Goal: Task Accomplishment & Management: Use online tool/utility

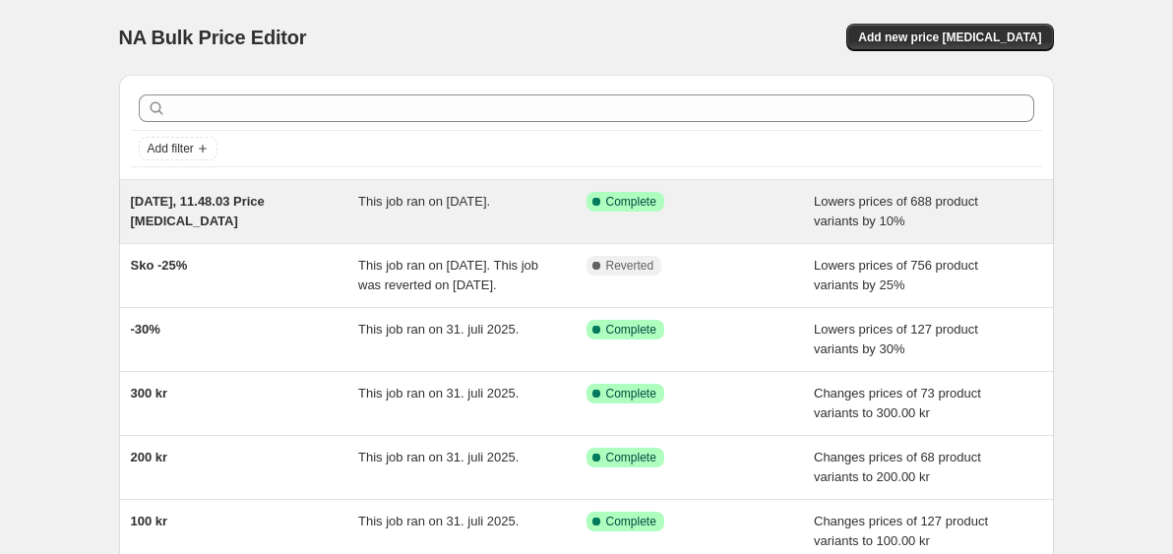
click at [730, 224] on div "Success Complete Complete" at bounding box center [700, 211] width 228 height 39
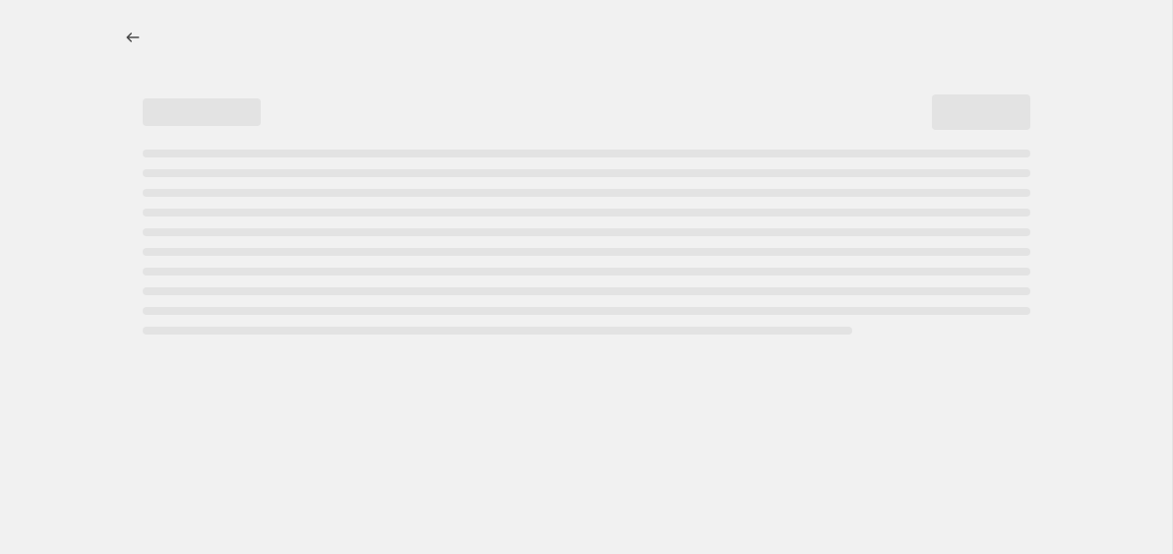
select select "percentage"
select select "product_type"
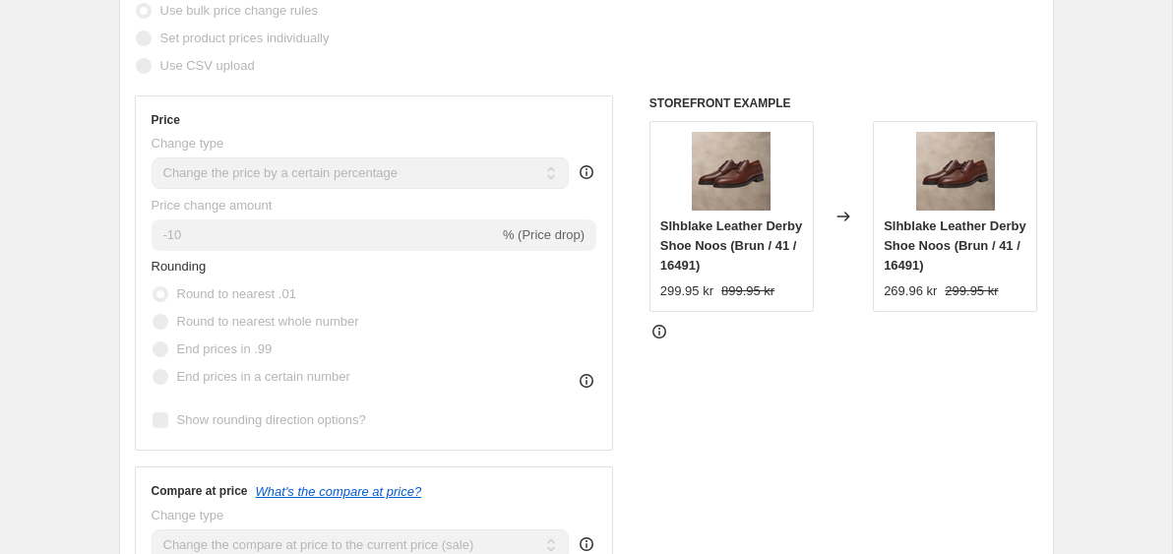
scroll to position [455, 0]
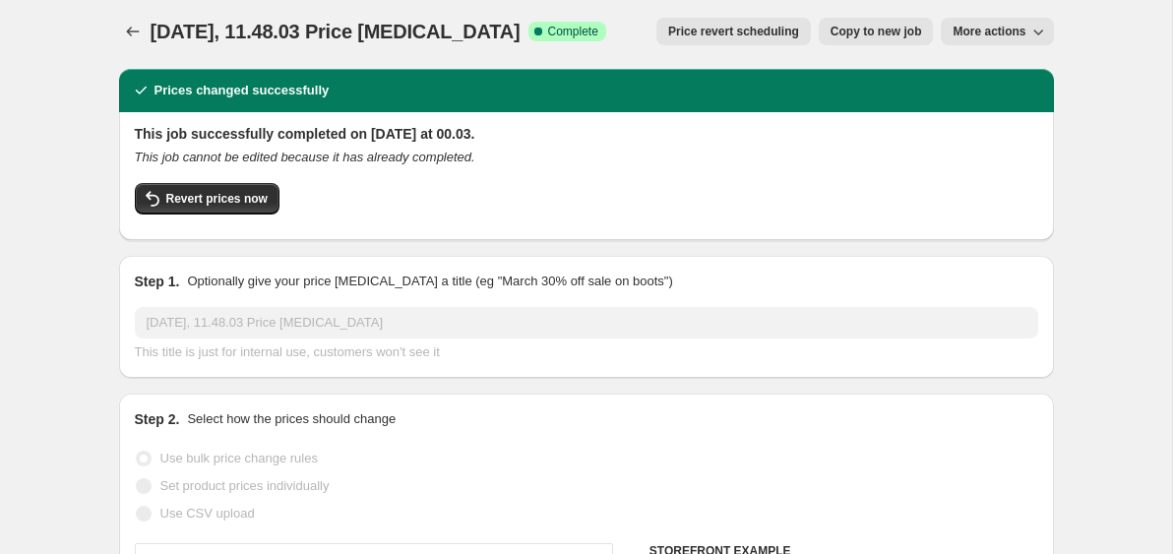
scroll to position [0, 0]
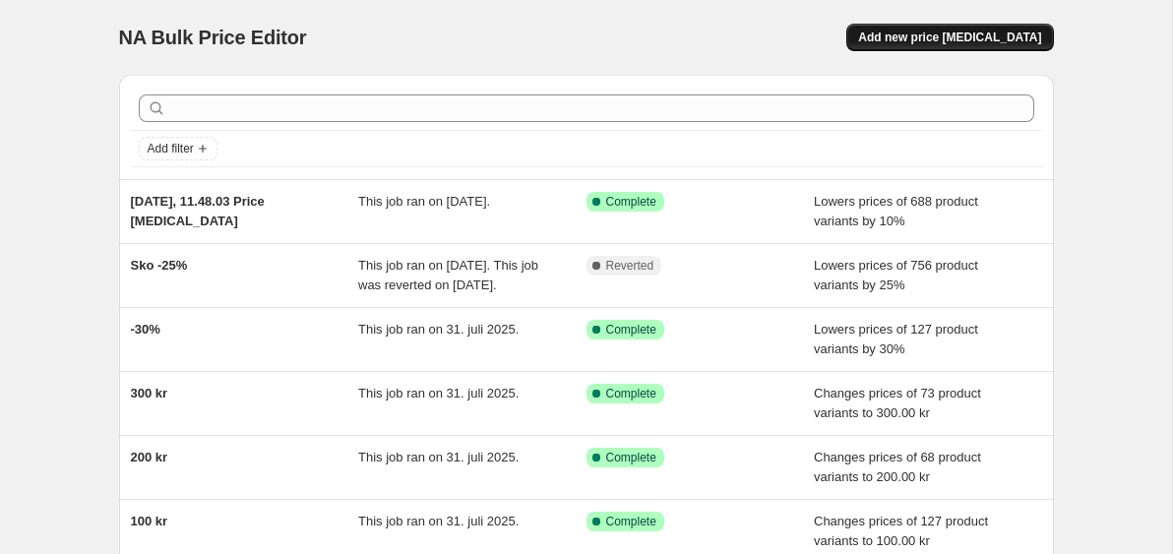
click at [981, 37] on span "Add new price [MEDICAL_DATA]" at bounding box center [949, 38] width 183 height 16
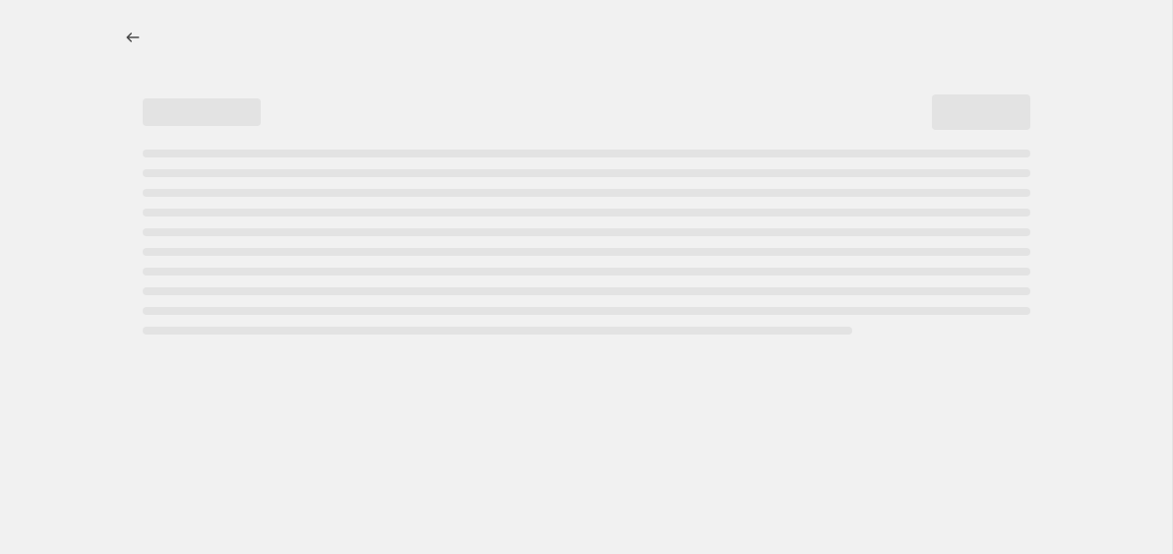
select select "percentage"
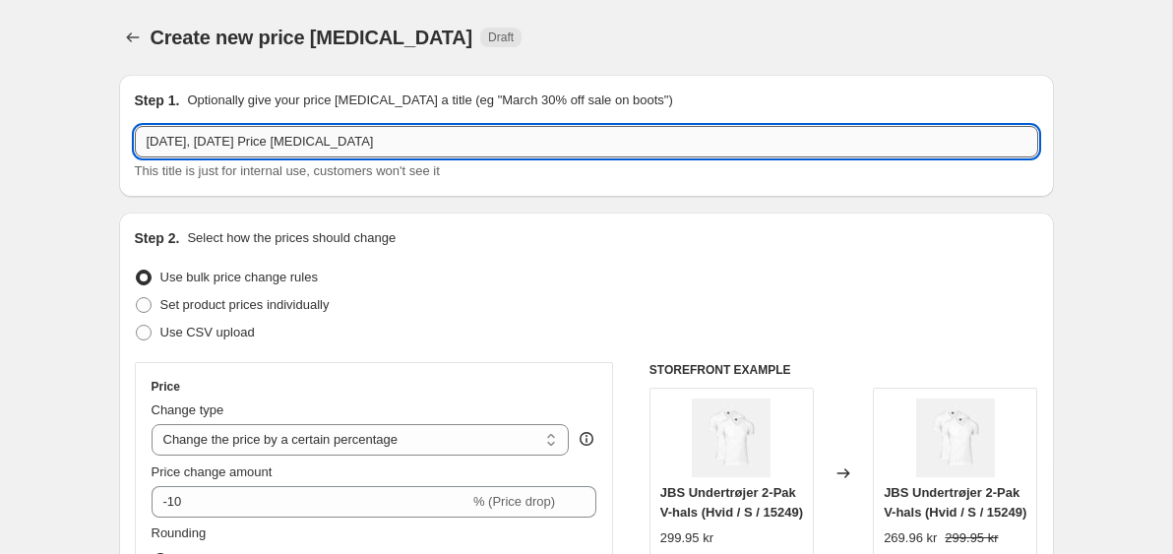
click at [451, 132] on input "[DATE], [DATE] Price [MEDICAL_DATA]" at bounding box center [586, 141] width 903 height 31
type input "[PERSON_NAME] 20%"
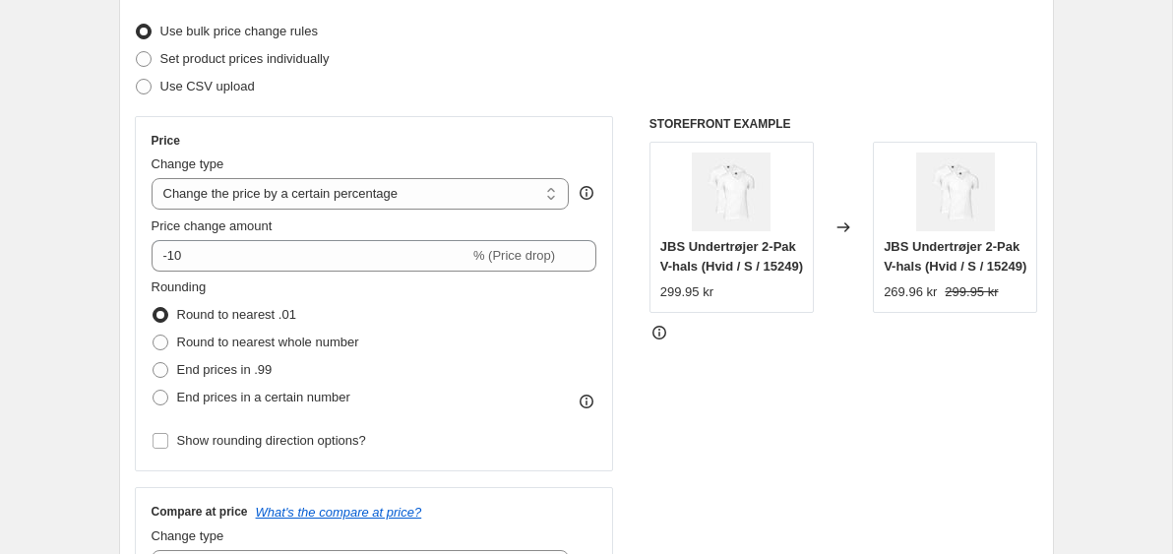
scroll to position [282, 0]
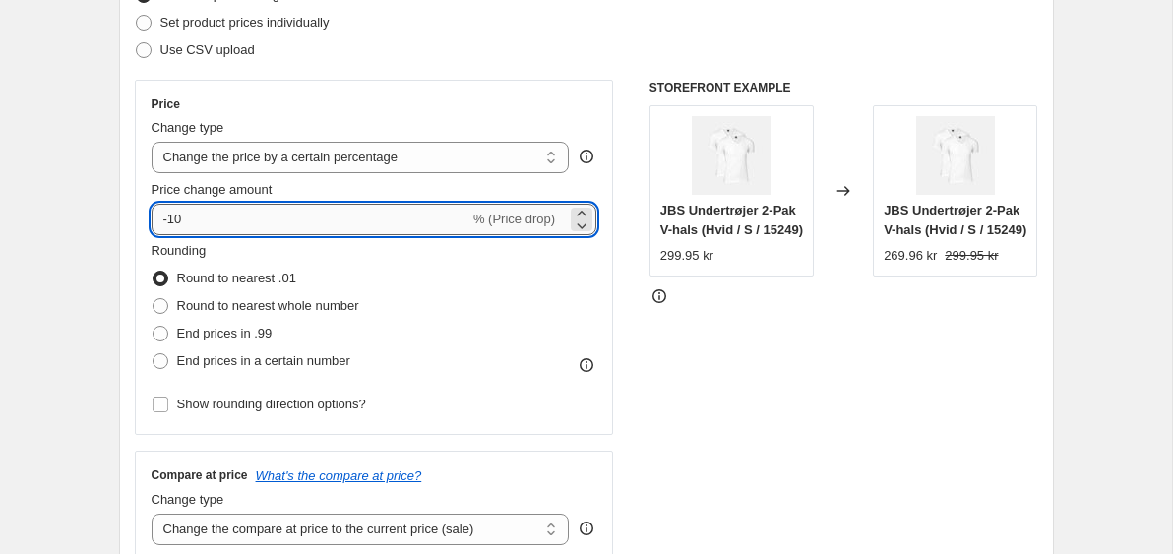
click at [207, 221] on input "-10" at bounding box center [311, 219] width 318 height 31
type input "-1"
click at [196, 216] on input "-25" at bounding box center [311, 219] width 318 height 31
type input "-20"
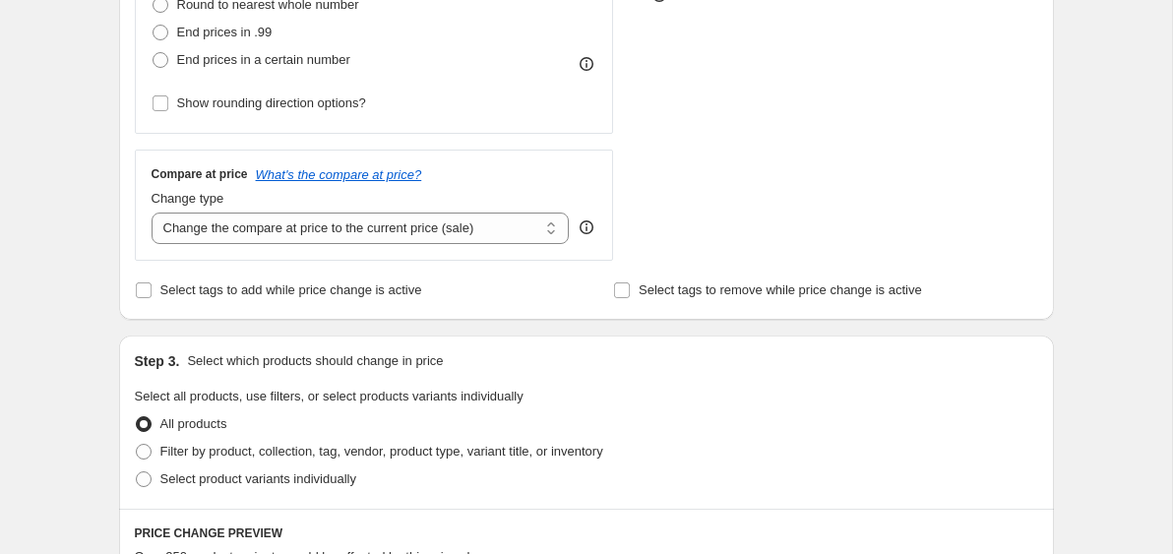
scroll to position [612, 0]
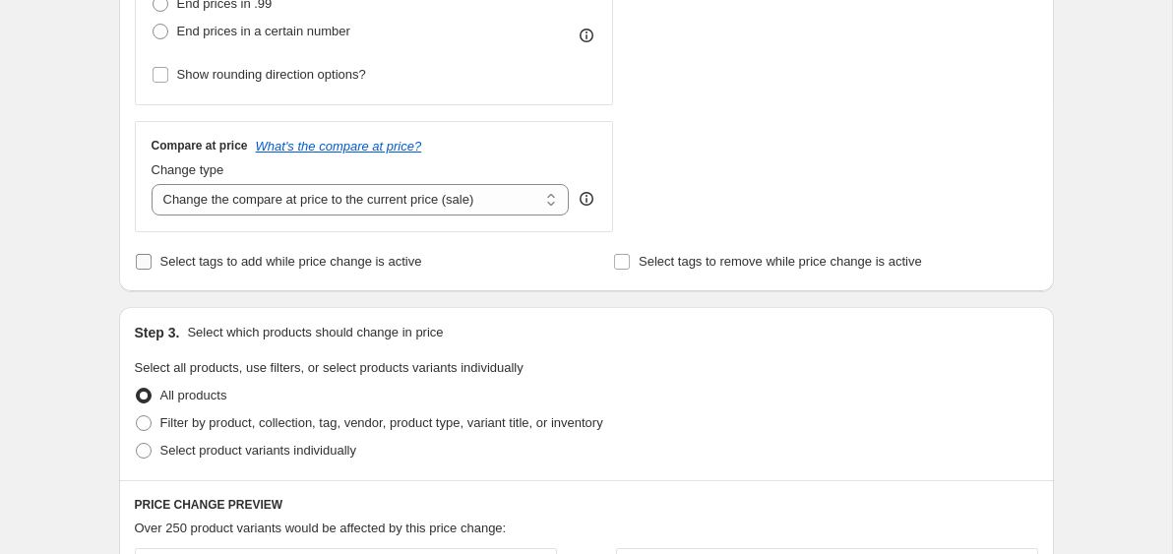
click at [140, 261] on input "Select tags to add while price change is active" at bounding box center [144, 262] width 16 height 16
checkbox input "true"
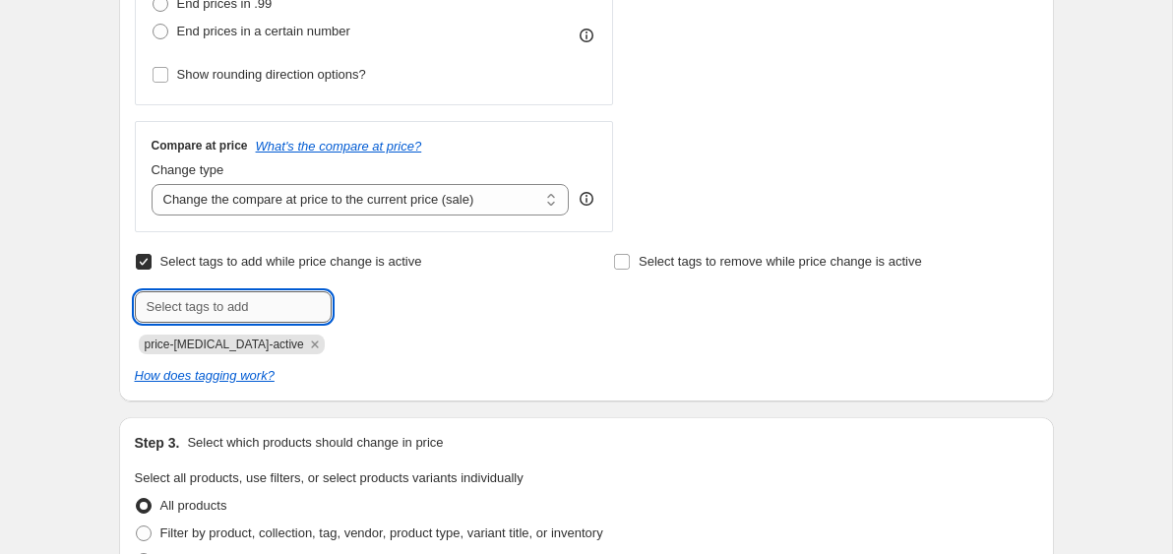
click at [236, 316] on input "text" at bounding box center [233, 306] width 197 height 31
type input "sale"
click at [370, 313] on button "Add sale" at bounding box center [372, 305] width 73 height 28
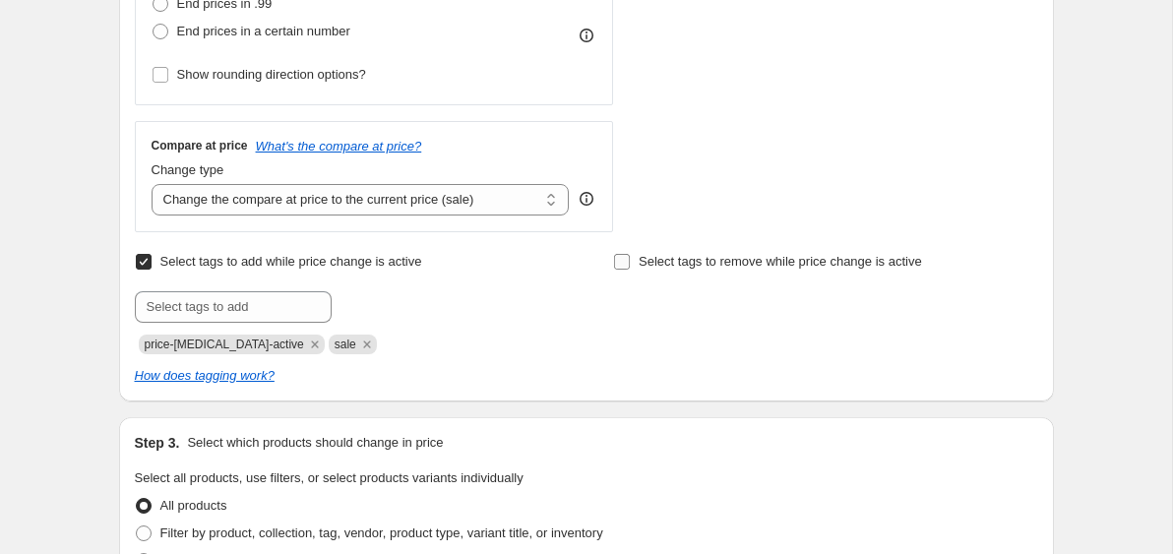
click at [618, 264] on input "Select tags to remove while price change is active" at bounding box center [622, 262] width 16 height 16
checkbox input "true"
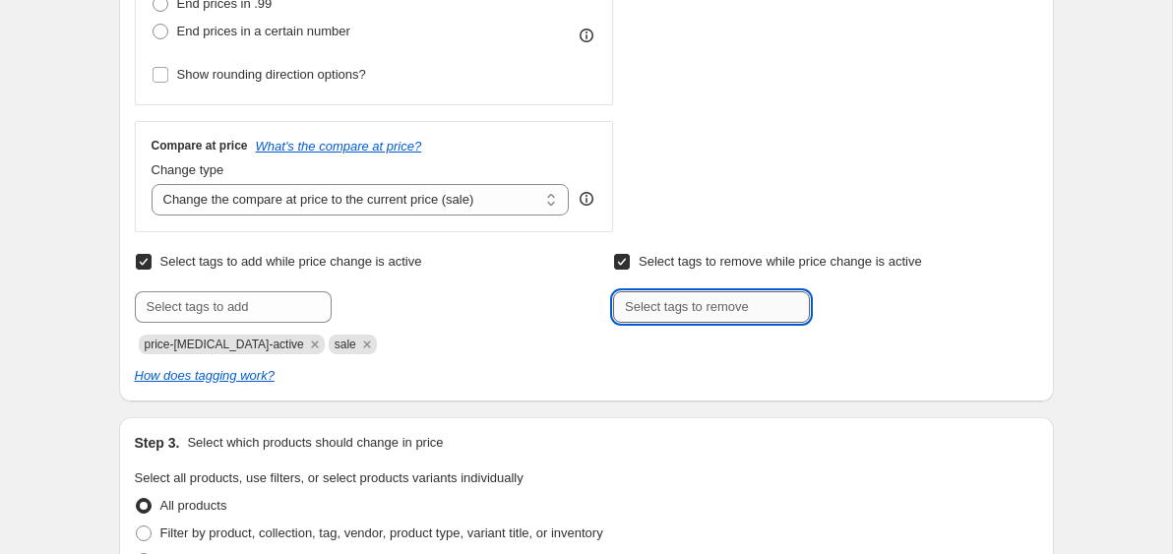
click at [664, 317] on input "text" at bounding box center [711, 306] width 197 height 31
click at [197, 340] on span "price-[MEDICAL_DATA]-active" at bounding box center [224, 344] width 159 height 14
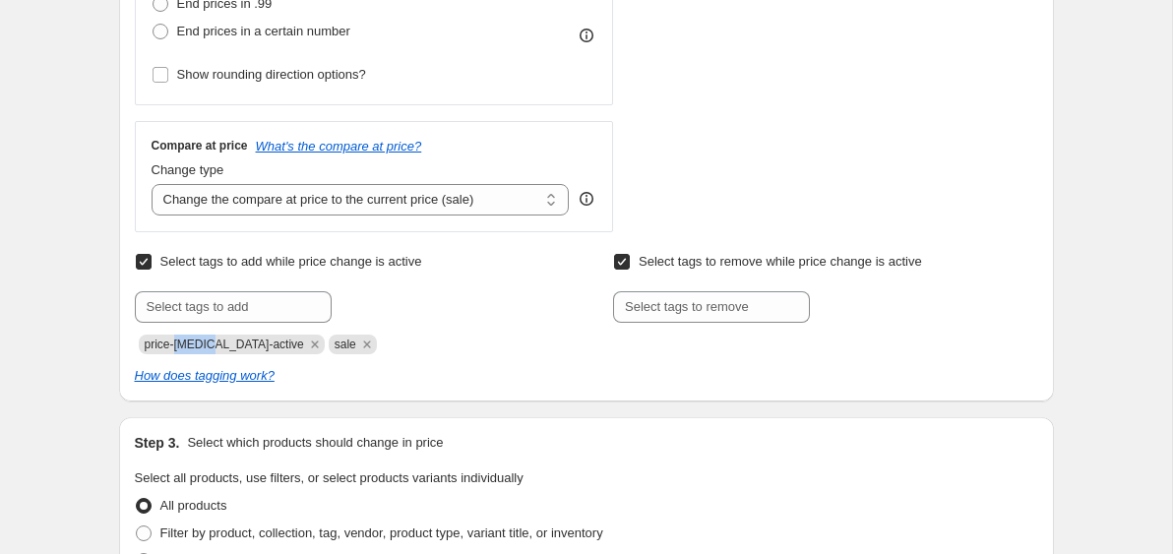
click at [197, 340] on span "price-[MEDICAL_DATA]-active" at bounding box center [224, 344] width 159 height 14
copy span "price-[MEDICAL_DATA]-active"
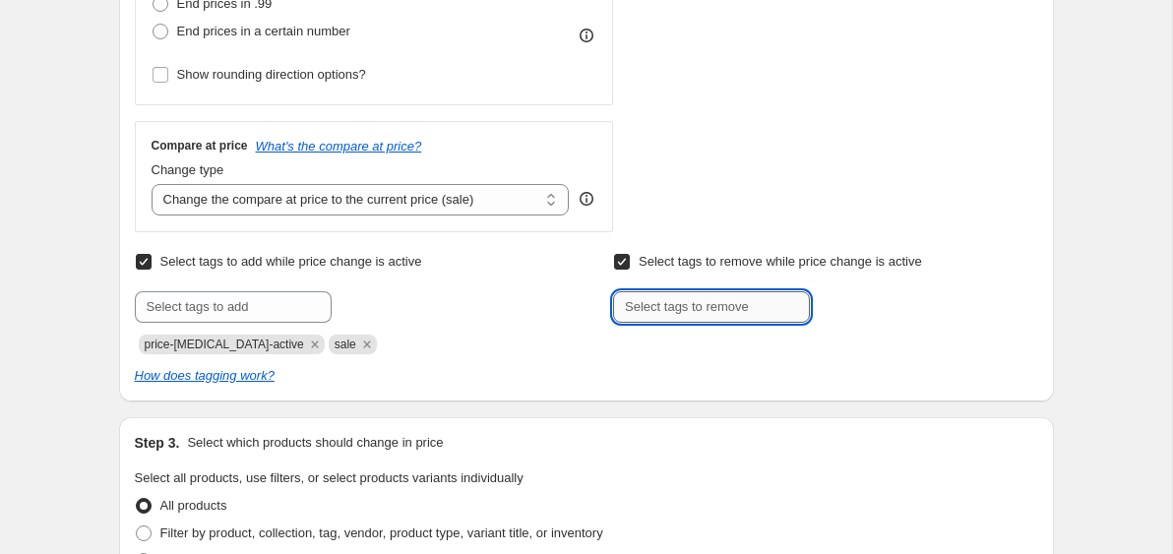
click at [760, 309] on input "text" at bounding box center [711, 306] width 197 height 31
paste input "price-[MEDICAL_DATA]-active"
type input "price-[MEDICAL_DATA]-active"
click at [856, 311] on span "Add price-change..." at bounding box center [880, 305] width 109 height 16
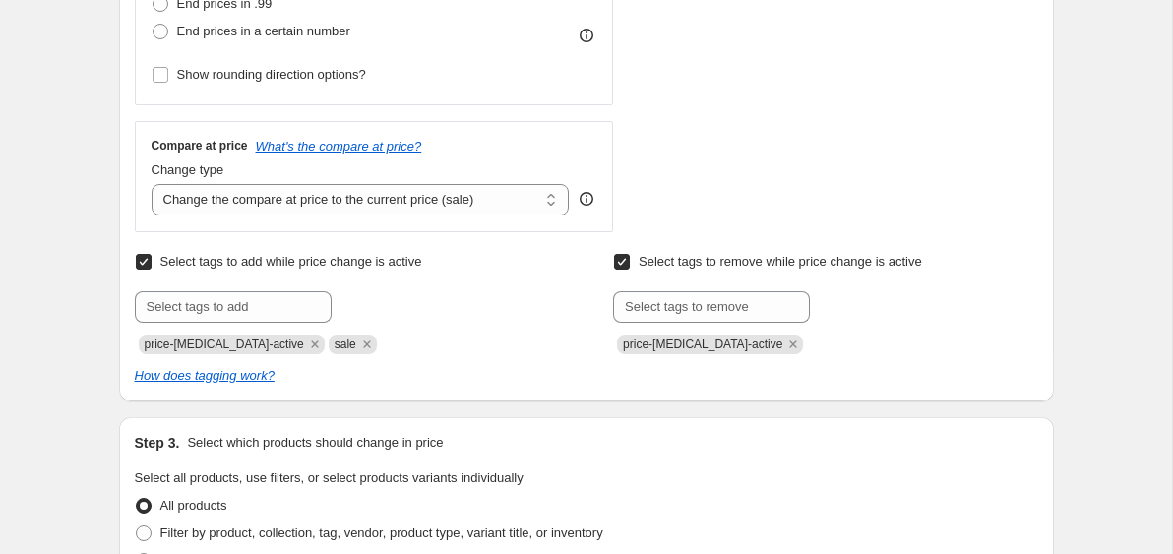
click at [534, 329] on div "Submit price-change-job-active sale" at bounding box center [347, 322] width 424 height 63
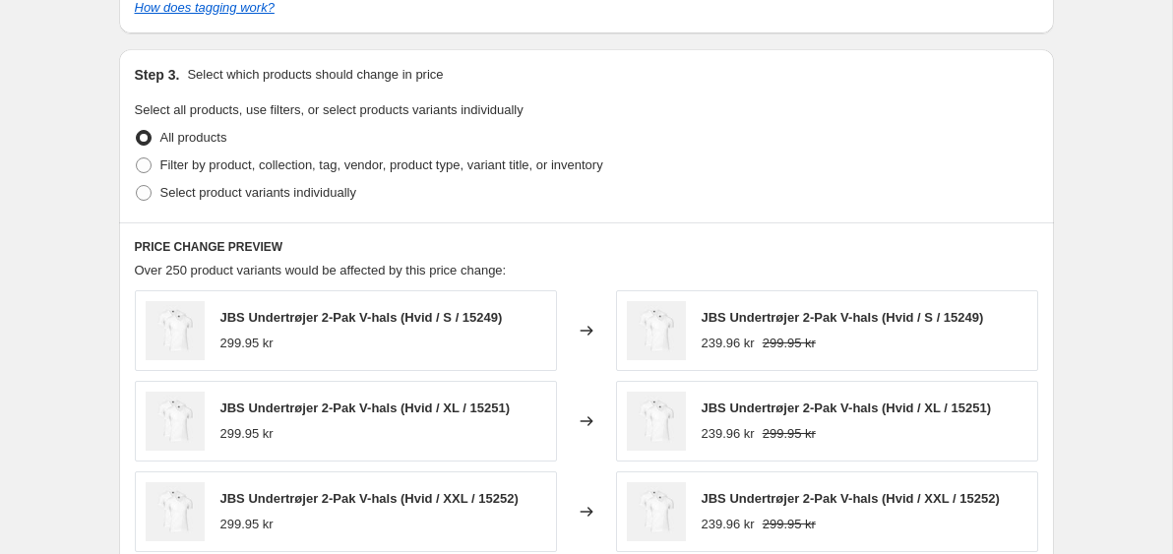
scroll to position [984, 0]
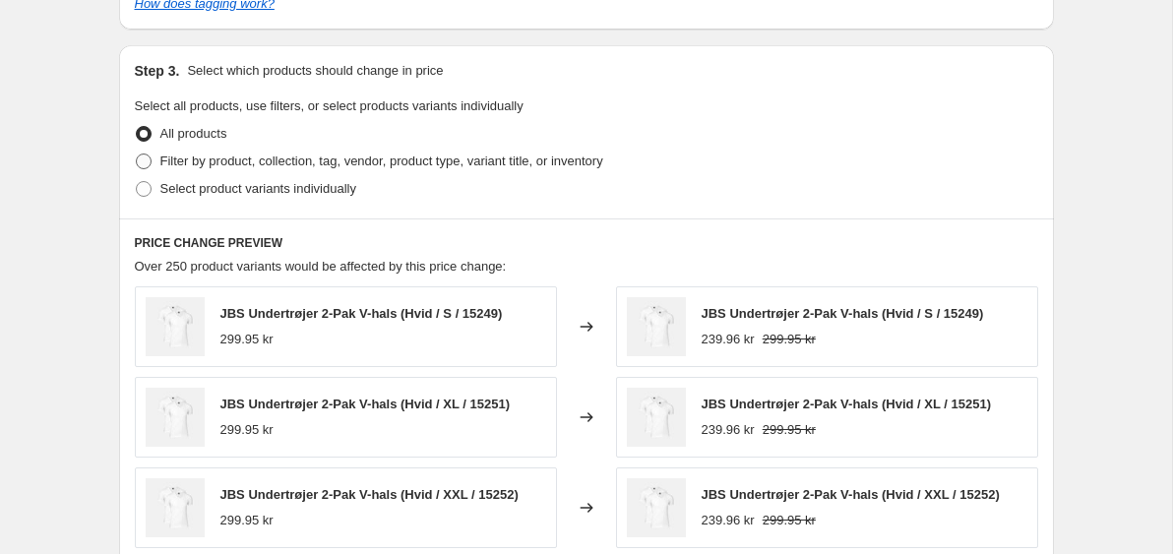
click at [142, 165] on span at bounding box center [144, 161] width 16 height 16
click at [137, 154] on input "Filter by product, collection, tag, vendor, product type, variant title, or inv…" at bounding box center [136, 153] width 1 height 1
radio input "true"
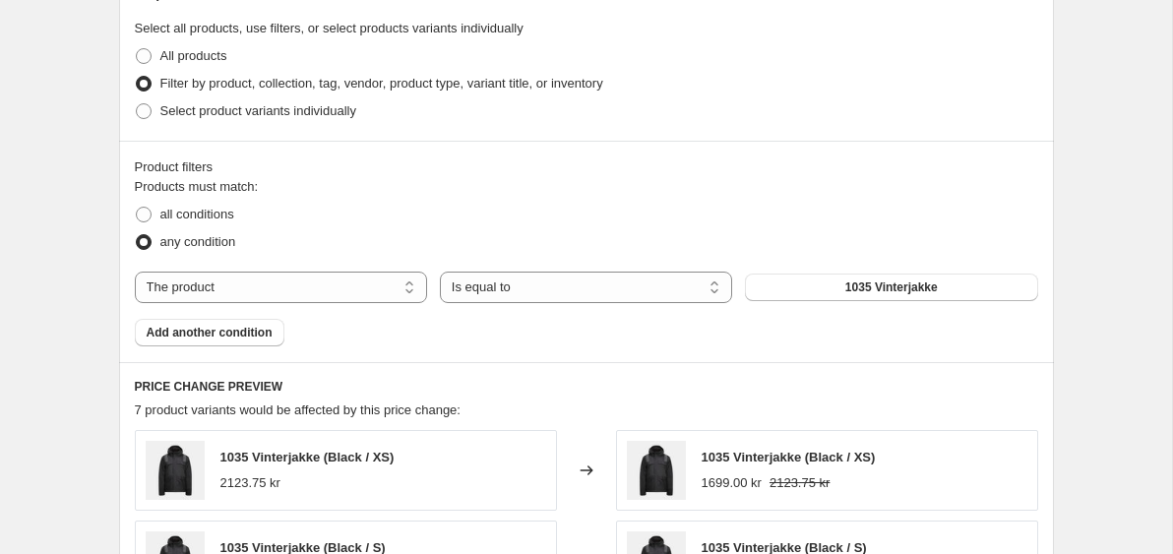
scroll to position [1093, 0]
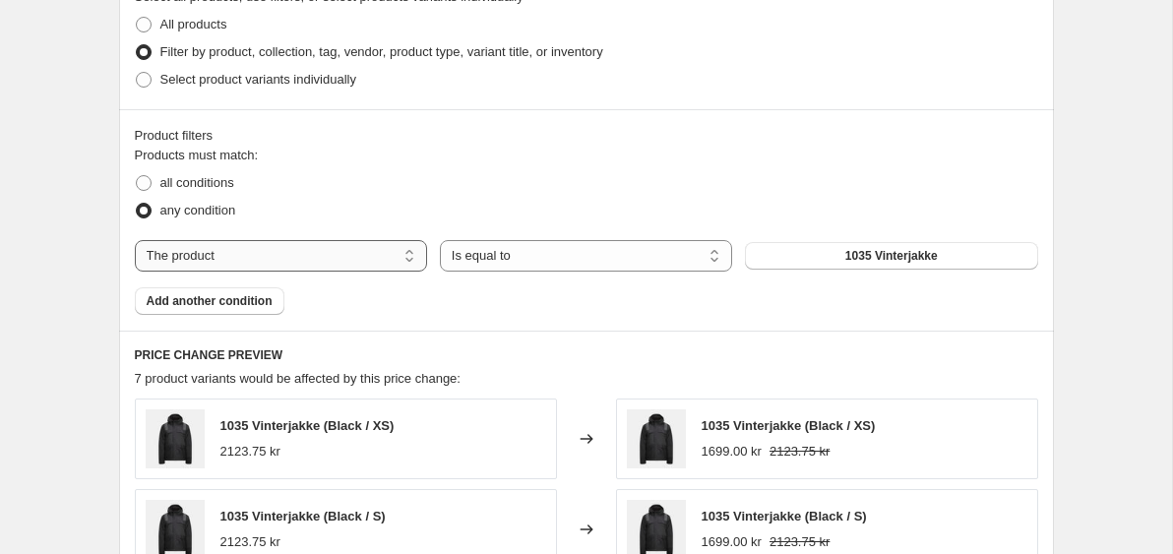
click at [311, 255] on select "The product The product's collection The product's tag The product's vendor The…" at bounding box center [281, 255] width 292 height 31
select select "vendor"
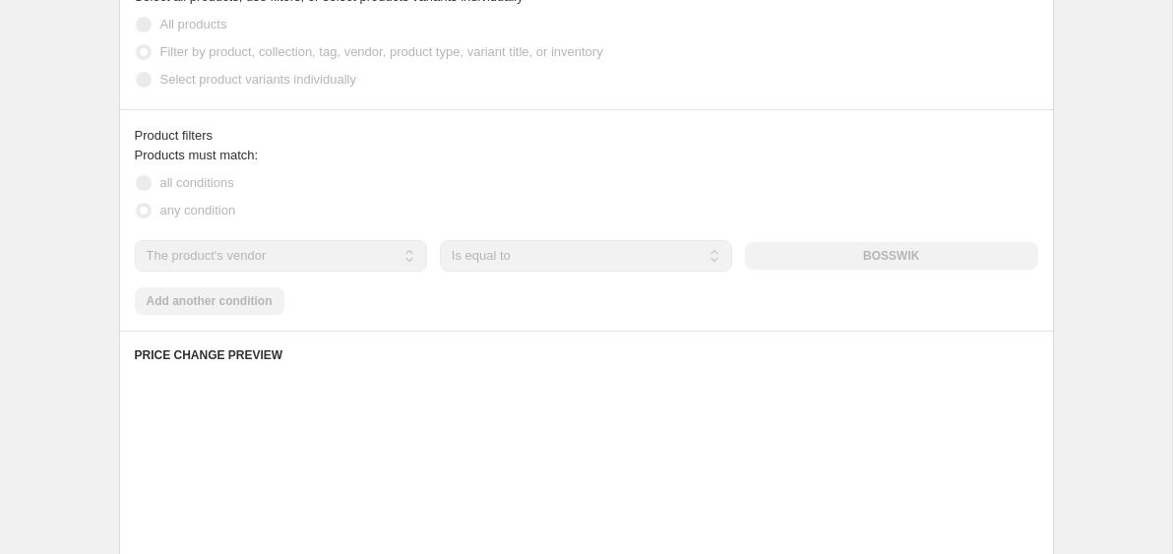
click at [811, 260] on div "BOSSWIK" at bounding box center [891, 256] width 292 height 28
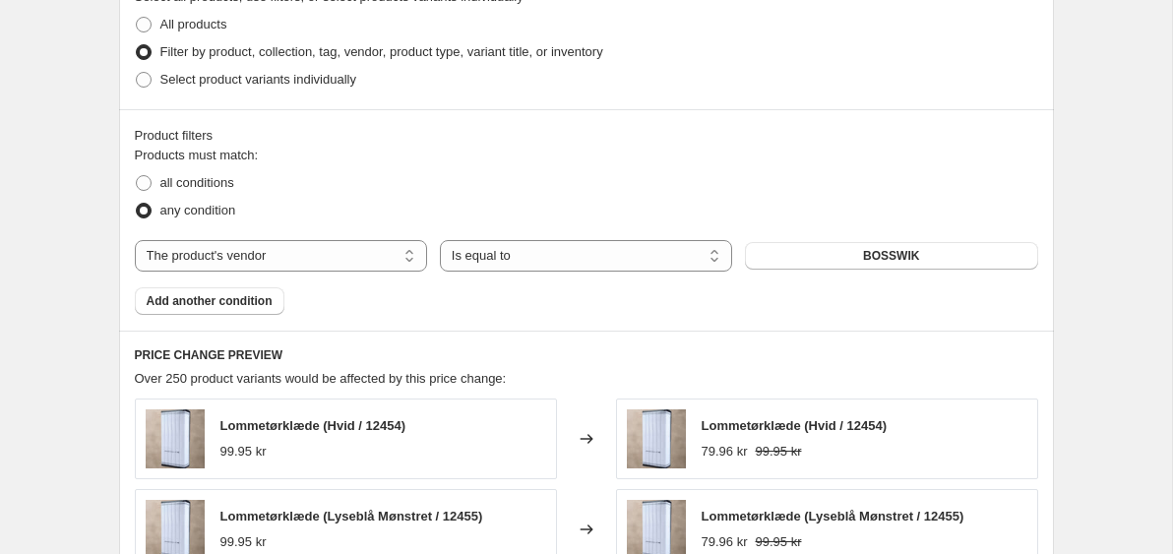
click at [811, 260] on button "BOSSWIK" at bounding box center [891, 256] width 292 height 28
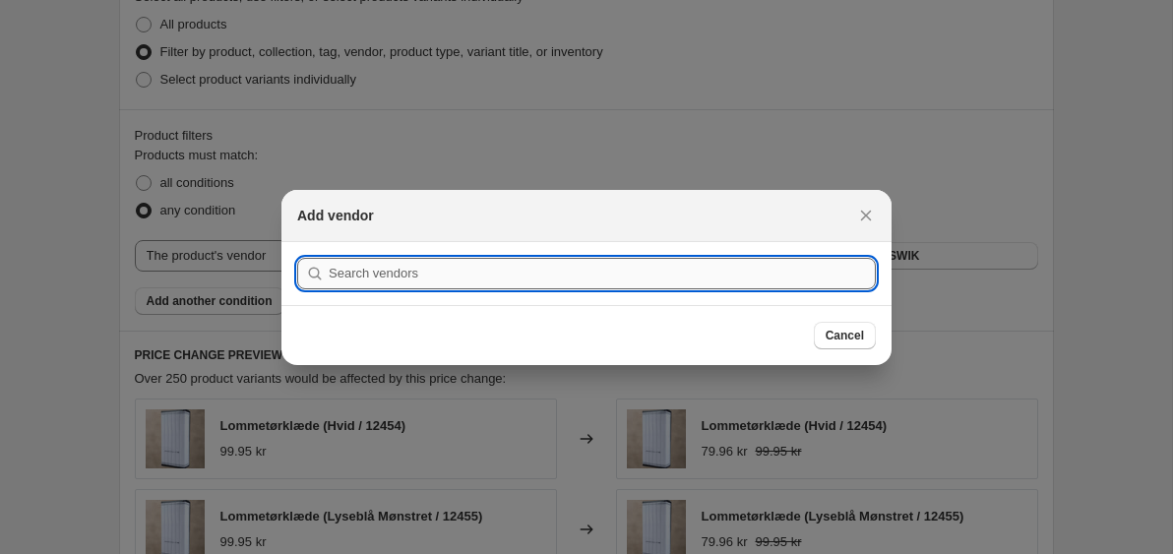
click at [790, 264] on input ":r2h:" at bounding box center [602, 273] width 547 height 31
type input "clarks"
click at [297, 242] on button "Submit" at bounding box center [325, 252] width 56 height 21
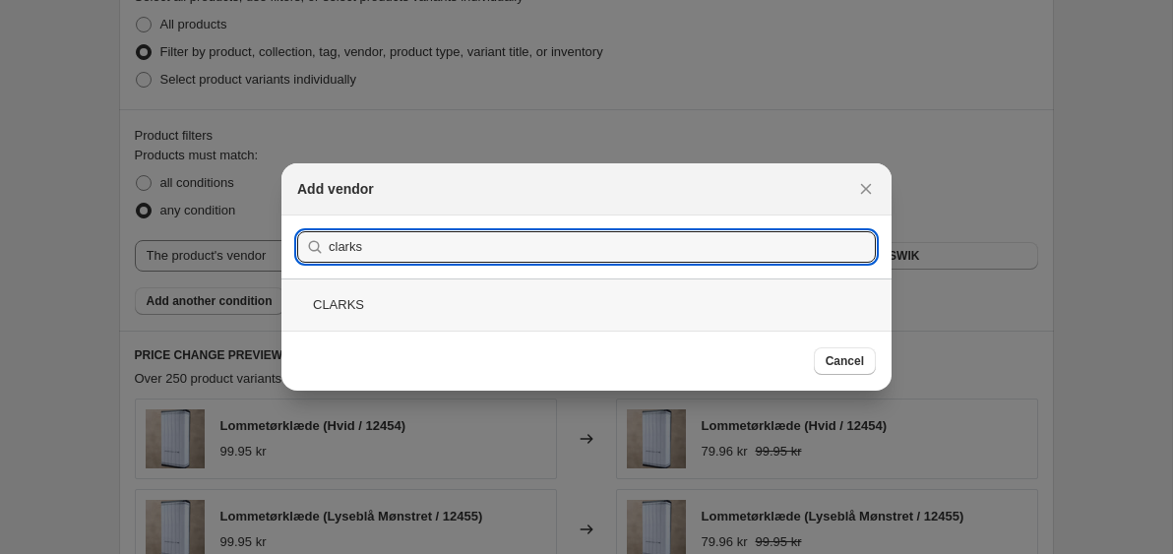
click at [578, 289] on div "CLARKS" at bounding box center [586, 304] width 610 height 52
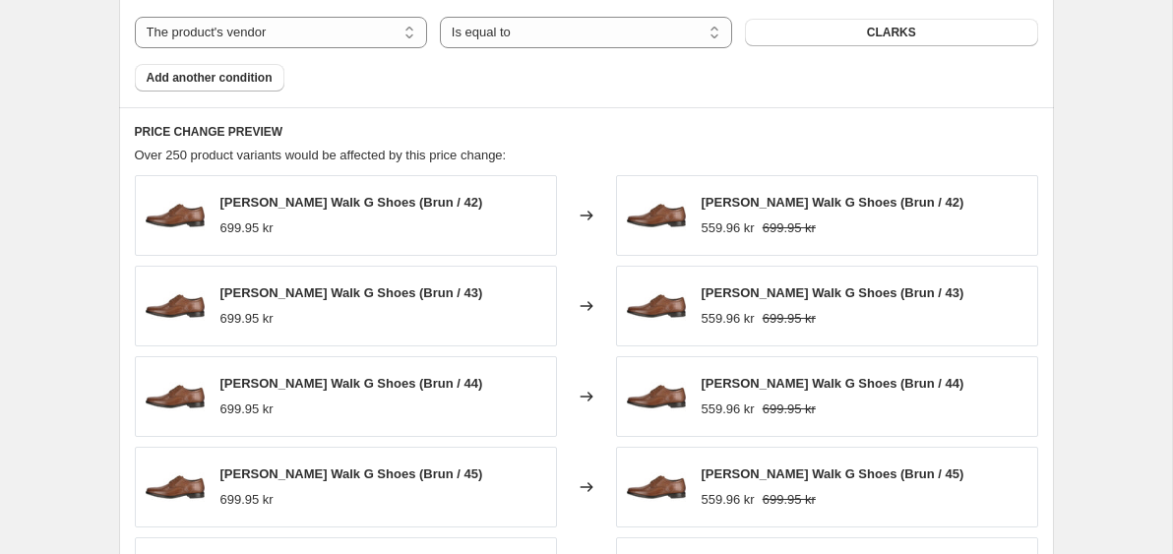
scroll to position [1744, 0]
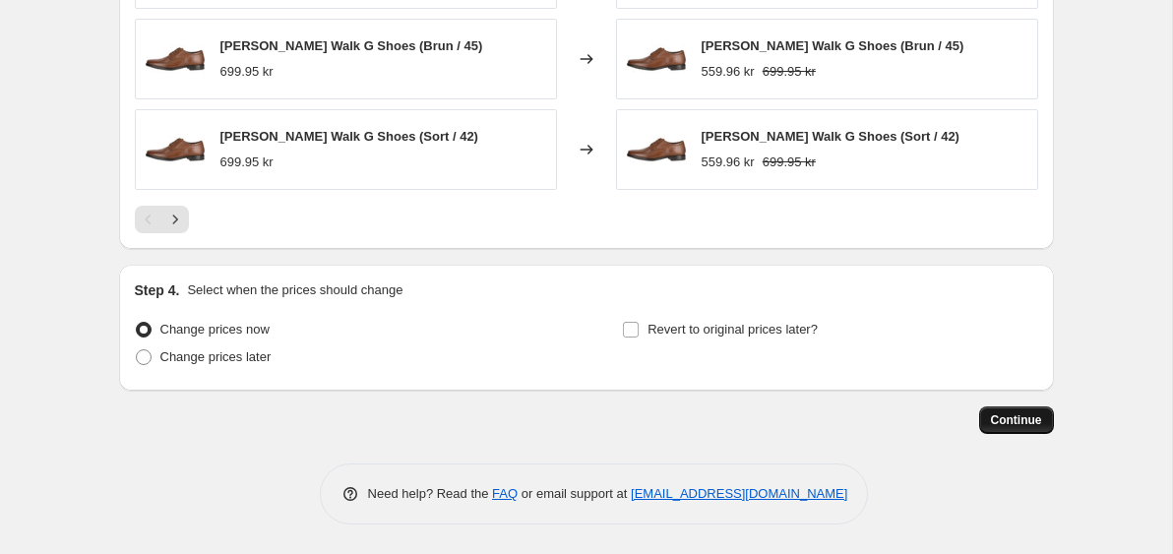
click at [1006, 416] on span "Continue" at bounding box center [1016, 420] width 51 height 16
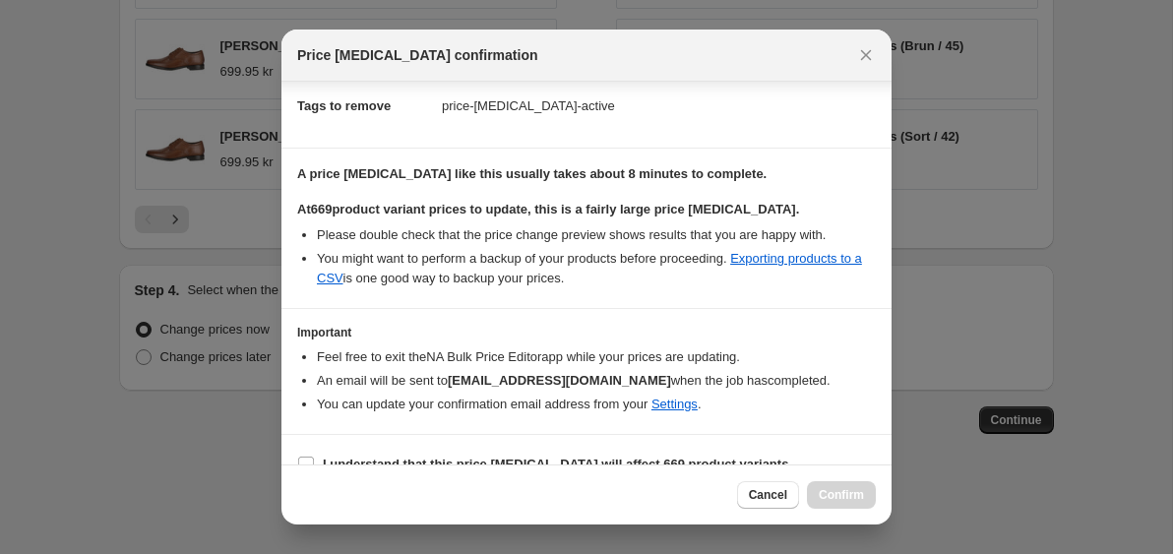
scroll to position [366, 0]
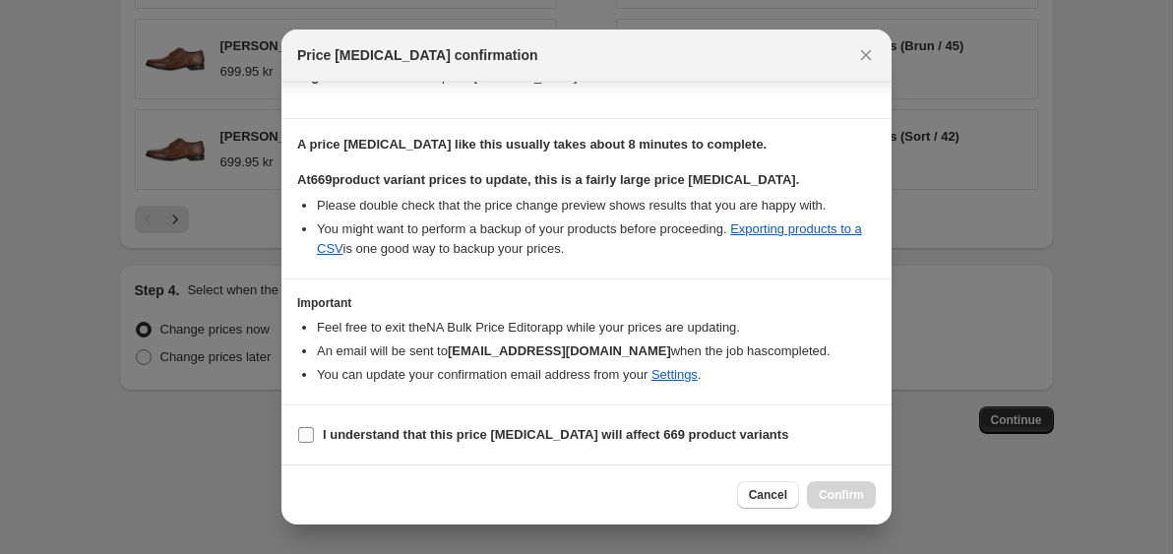
click at [660, 426] on span "I understand that this price change job will affect 669 product variants" at bounding box center [555, 435] width 465 height 20
click at [314, 427] on input "I understand that this price change job will affect 669 product variants" at bounding box center [306, 435] width 16 height 16
checkbox input "true"
click at [852, 487] on button "Confirm" at bounding box center [841, 495] width 69 height 28
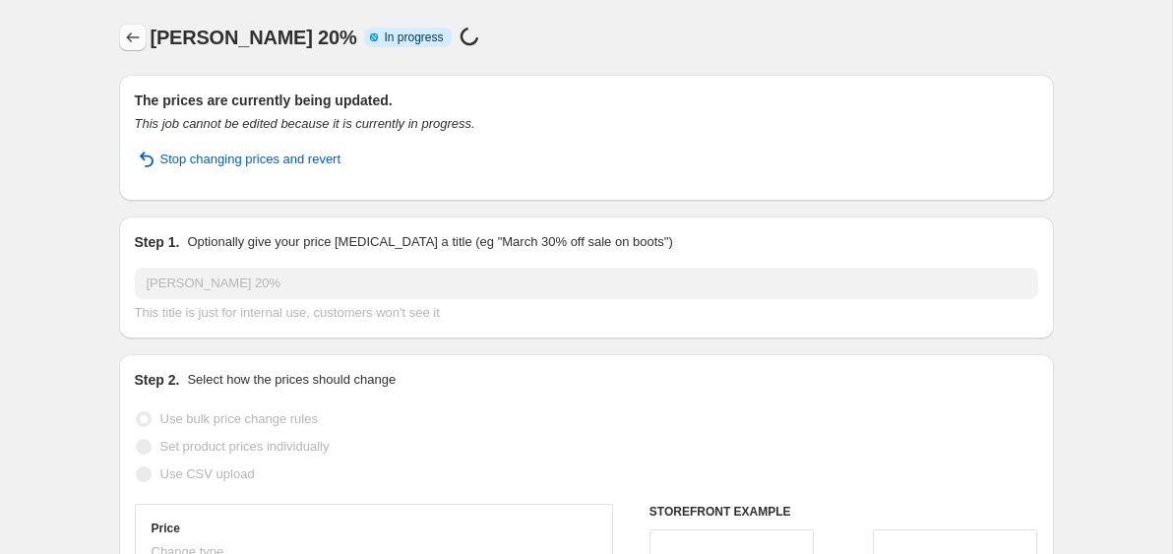
click at [136, 37] on icon "Price change jobs" at bounding box center [132, 37] width 13 height 10
